Goal: Find specific page/section

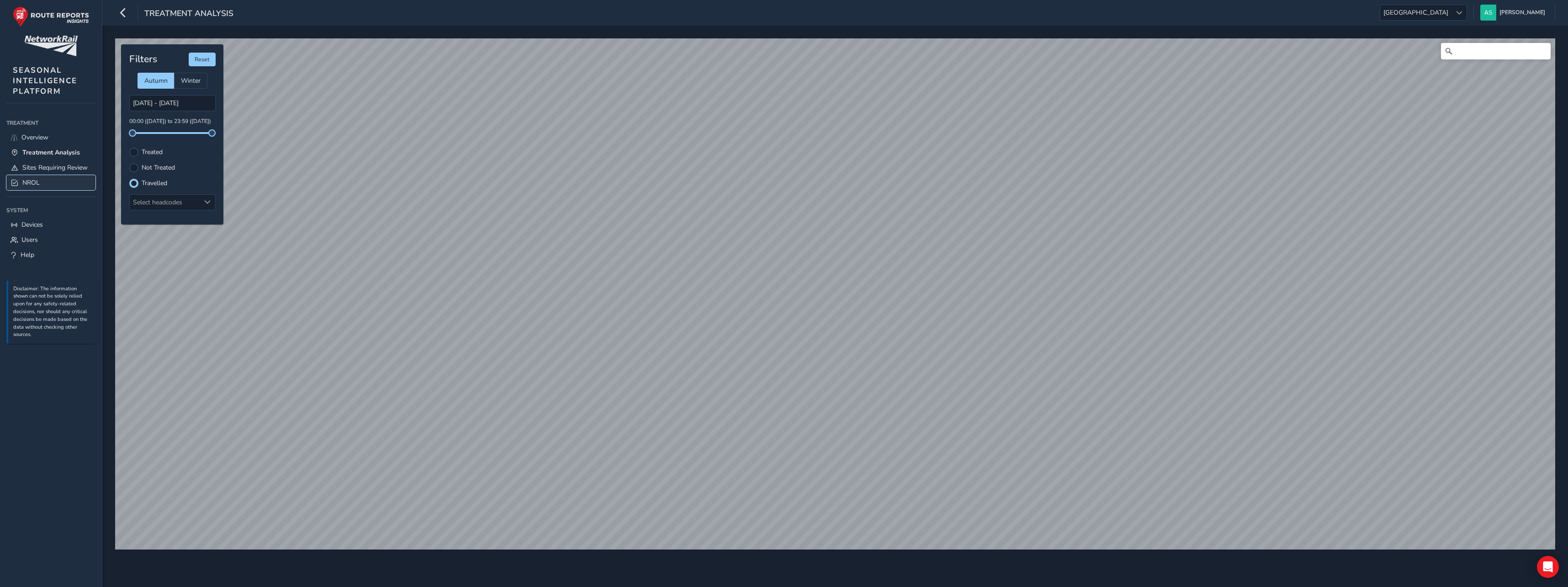
click at [55, 178] on link "NROL" at bounding box center [51, 182] width 89 height 15
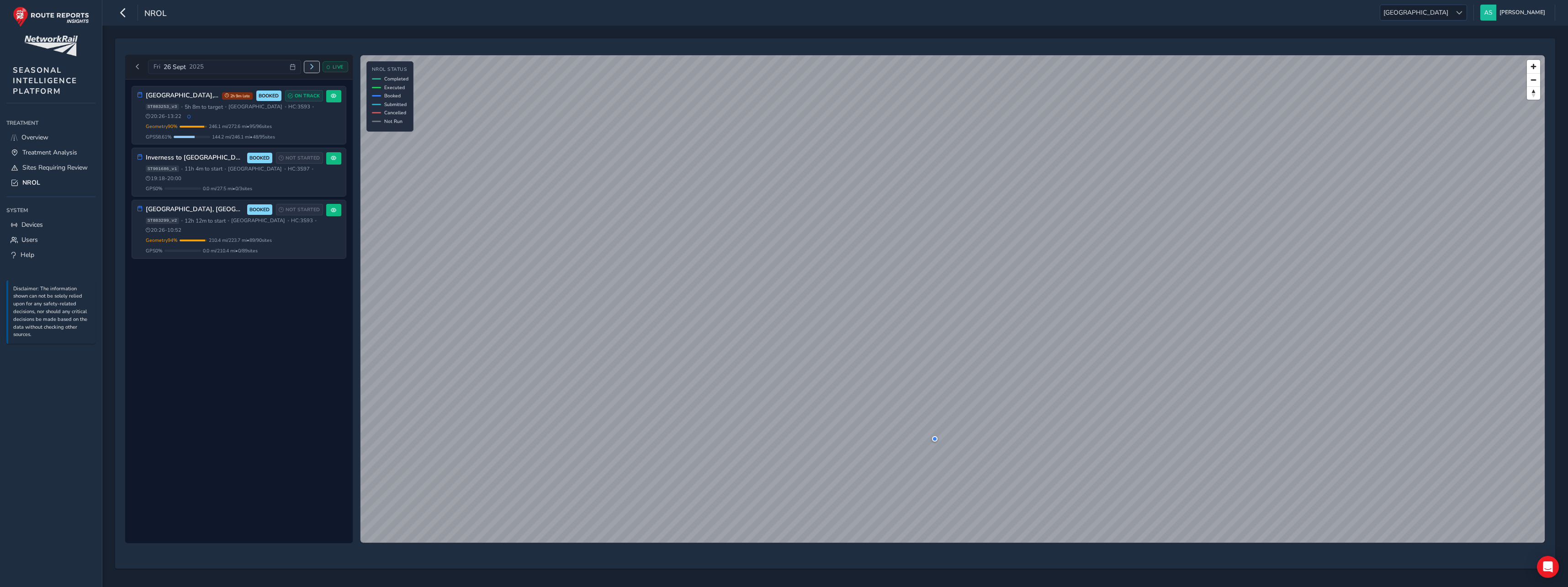
click at [308, 65] on button "Next day" at bounding box center [312, 67] width 15 height 12
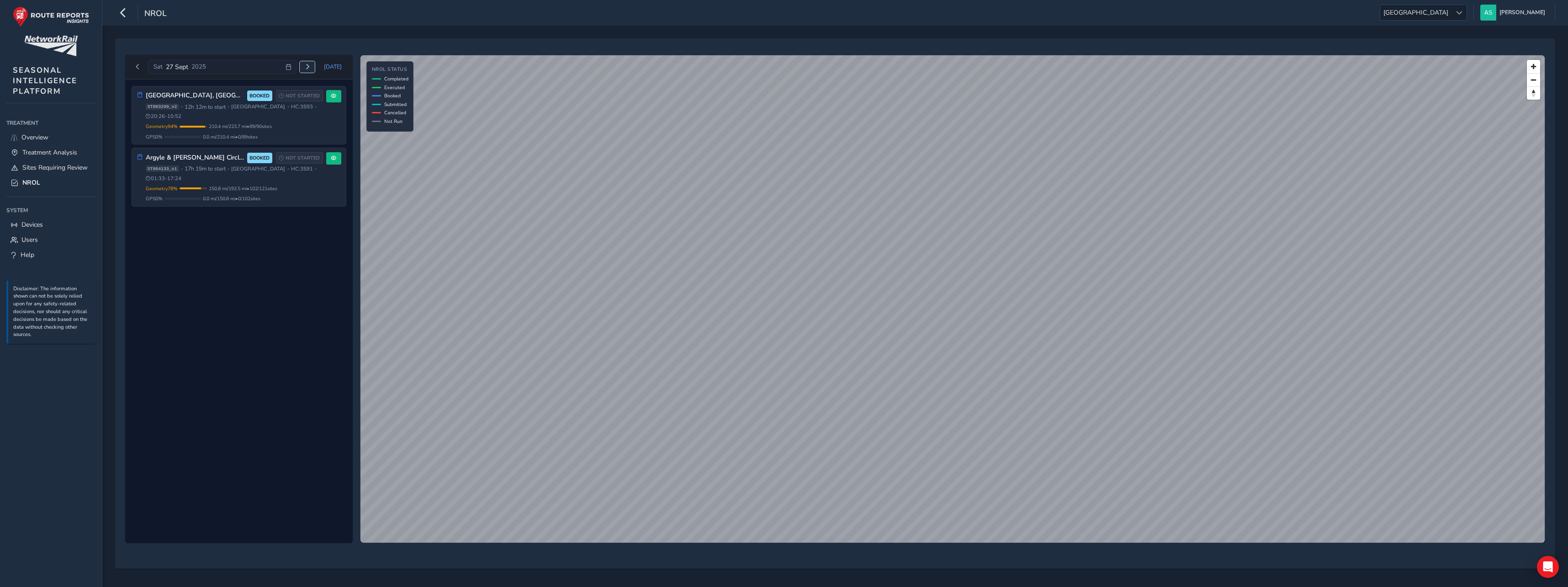
click at [308, 65] on span "Next day" at bounding box center [307, 66] width 5 height 5
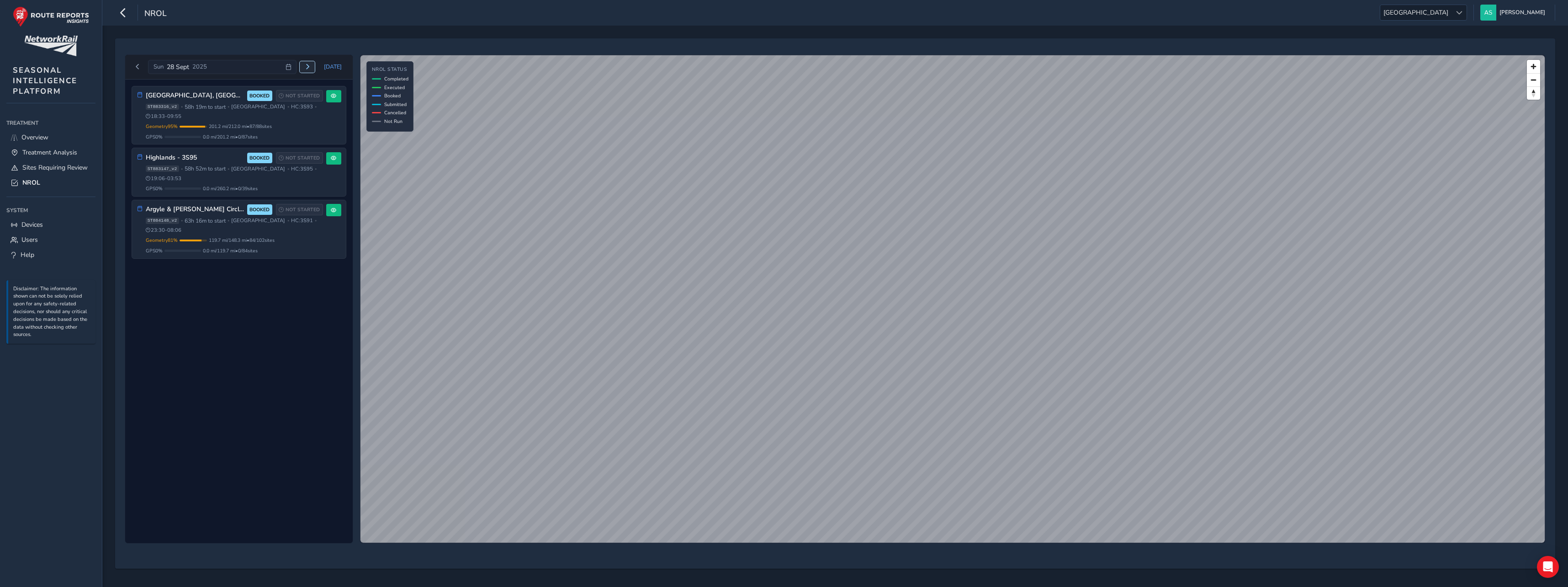
click at [310, 65] on span "Next day" at bounding box center [307, 66] width 5 height 5
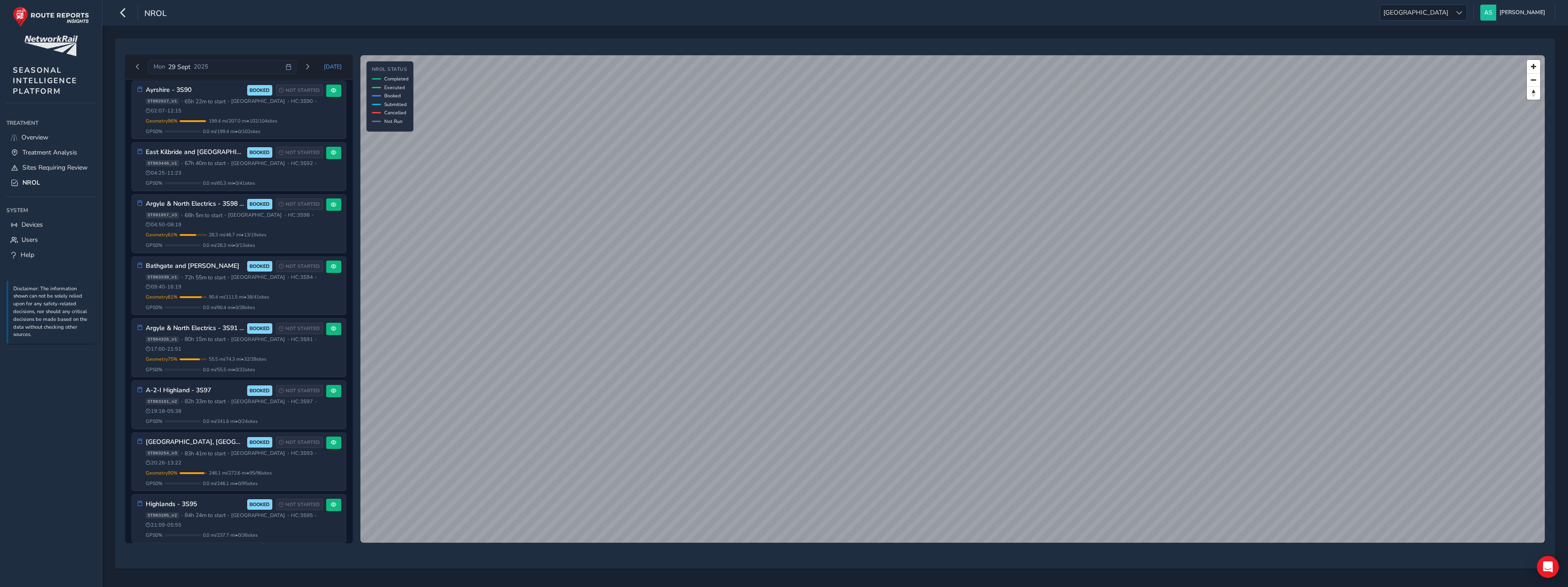
scroll to position [191, 0]
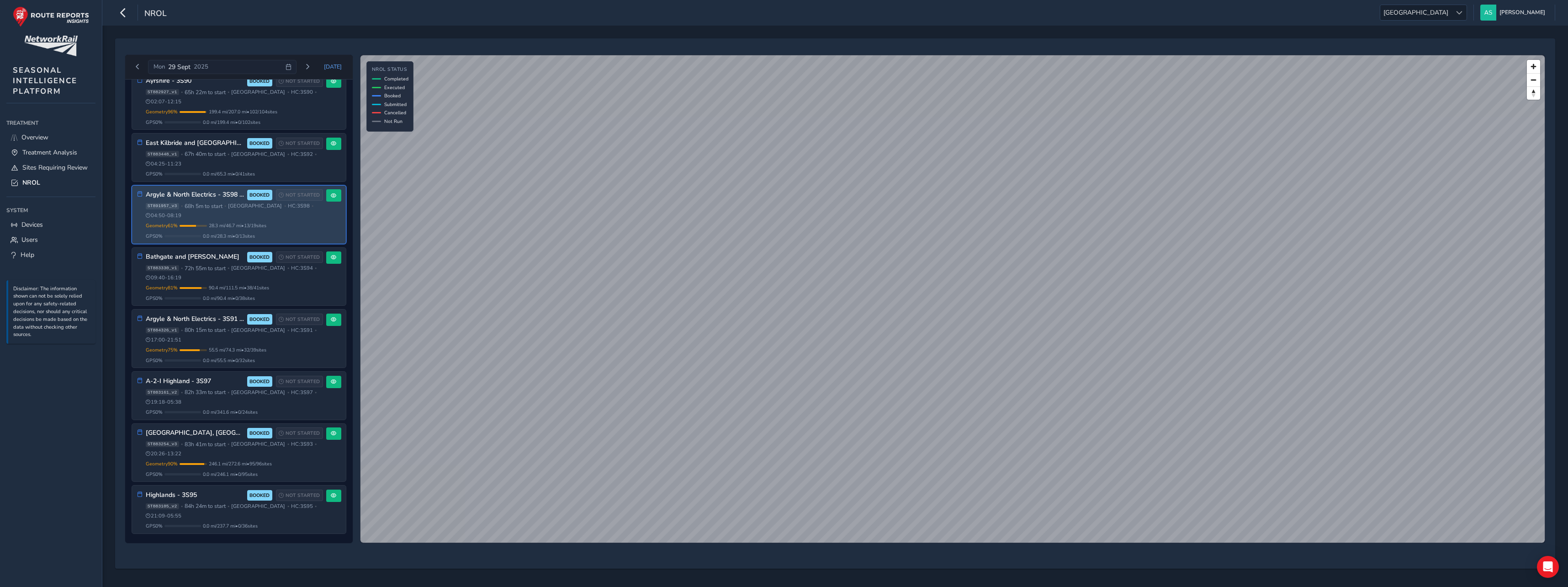
click at [222, 195] on h3 "Argyle & North Electrics - 3S98 AM" at bounding box center [194, 195] width 98 height 8
